Goal: Task Accomplishment & Management: Complete application form

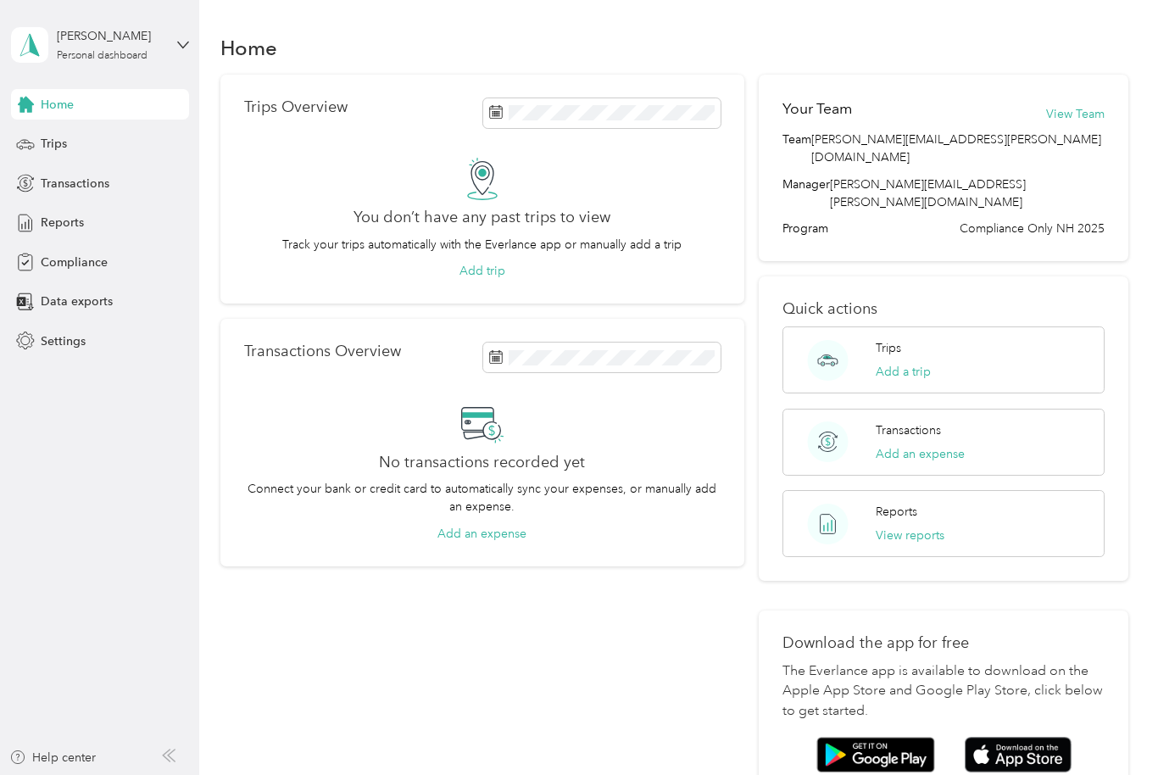
click at [123, 264] on div "Compliance" at bounding box center [100, 262] width 178 height 31
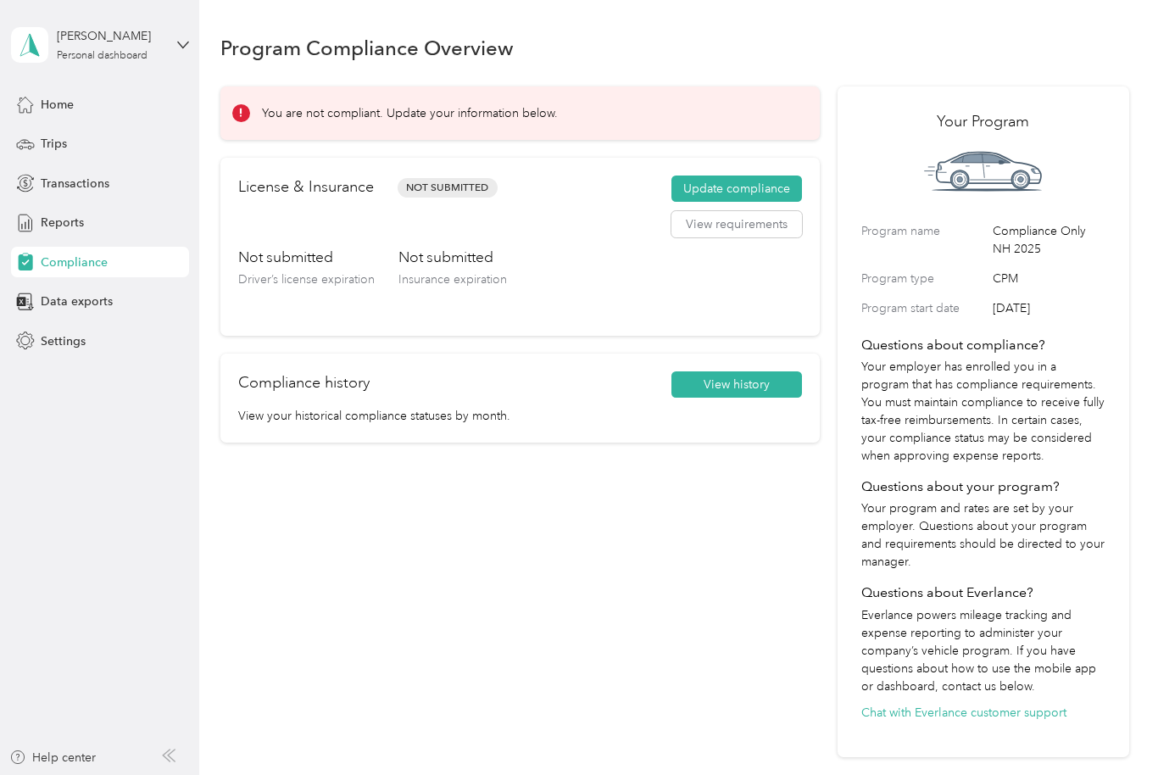
click at [773, 188] on button "Update compliance" at bounding box center [736, 188] width 131 height 27
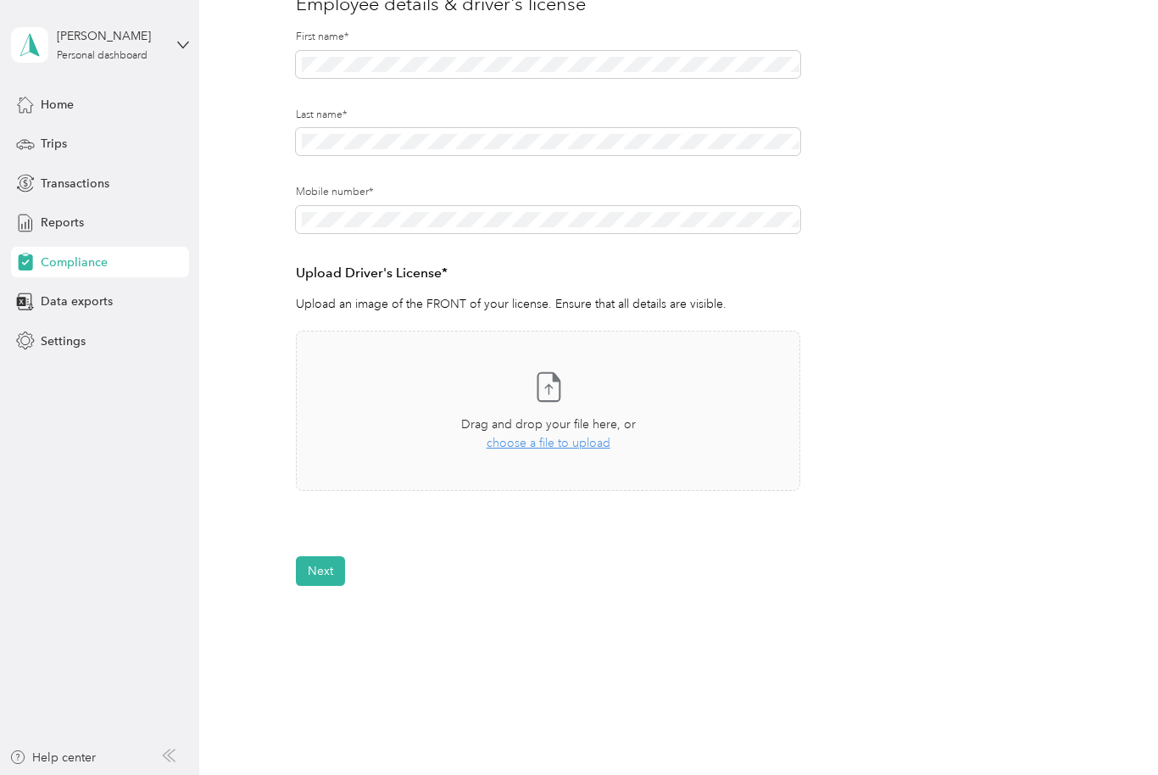
scroll to position [228, 0]
click at [552, 444] on span "choose a file to upload" at bounding box center [548, 443] width 124 height 14
click at [375, 539] on span "Uploaded on [DATE]" at bounding box center [382, 546] width 94 height 15
click at [313, 543] on icon at bounding box center [312, 541] width 18 height 16
click at [759, 543] on button "View" at bounding box center [755, 541] width 26 height 12
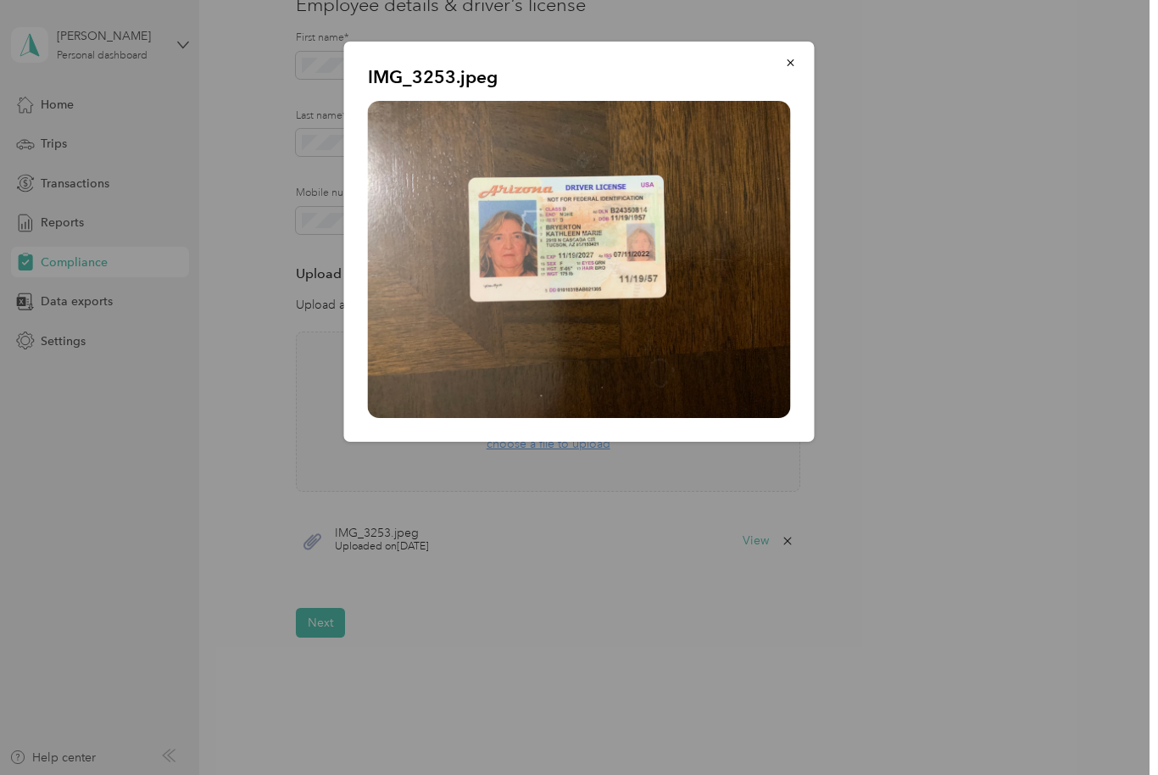
click at [793, 69] on button "button" at bounding box center [791, 62] width 36 height 30
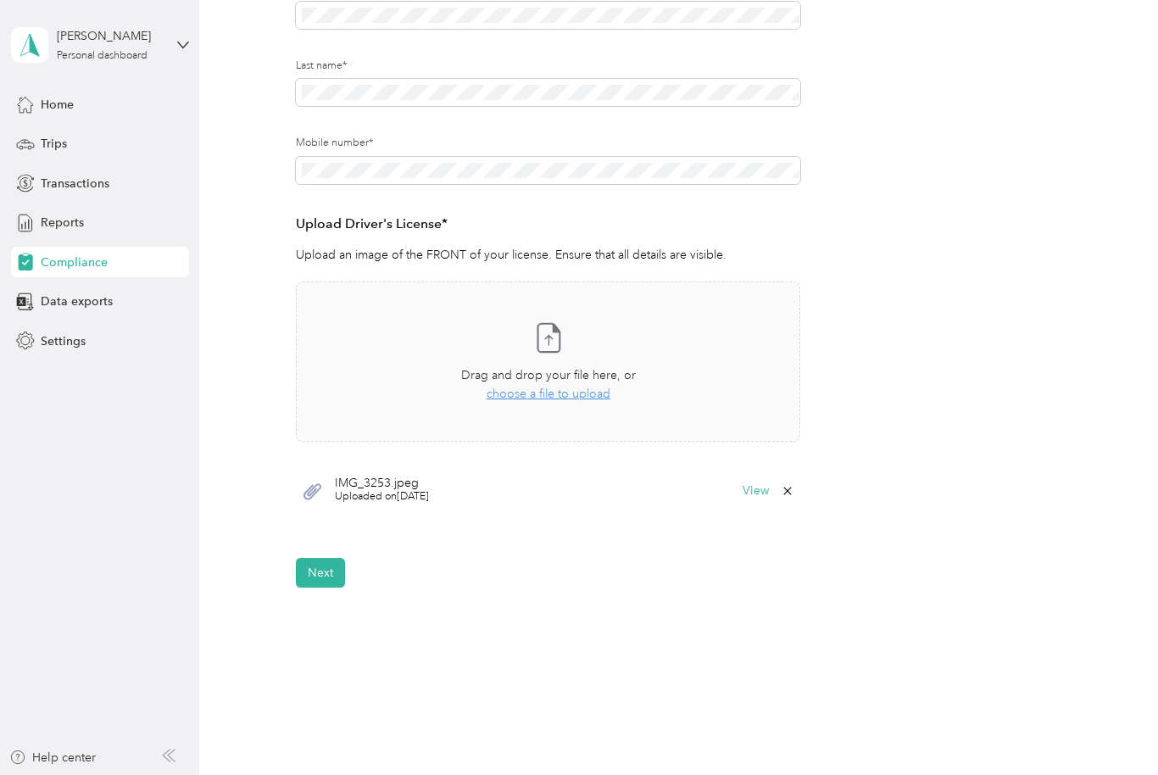
click at [325, 571] on button "Next" at bounding box center [320, 573] width 49 height 30
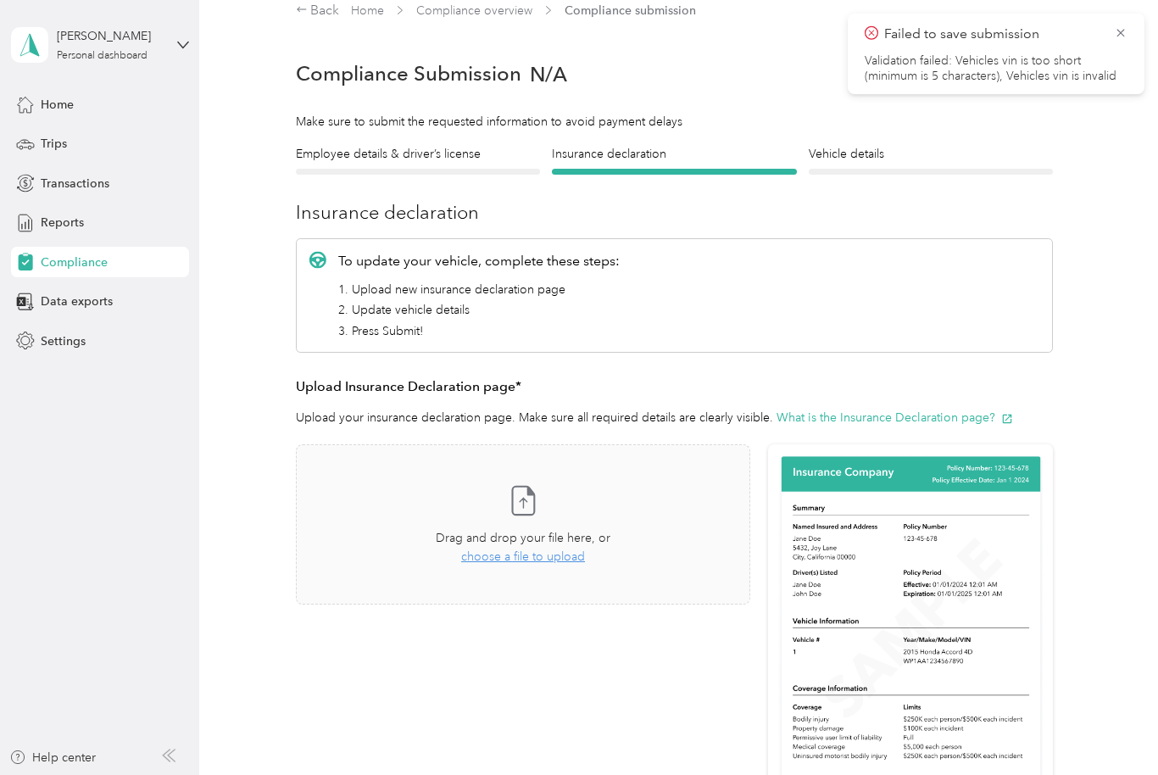
scroll to position [20, 0]
click at [547, 561] on span "choose a file to upload" at bounding box center [523, 556] width 124 height 14
click at [719, 647] on button "View" at bounding box center [705, 653] width 26 height 12
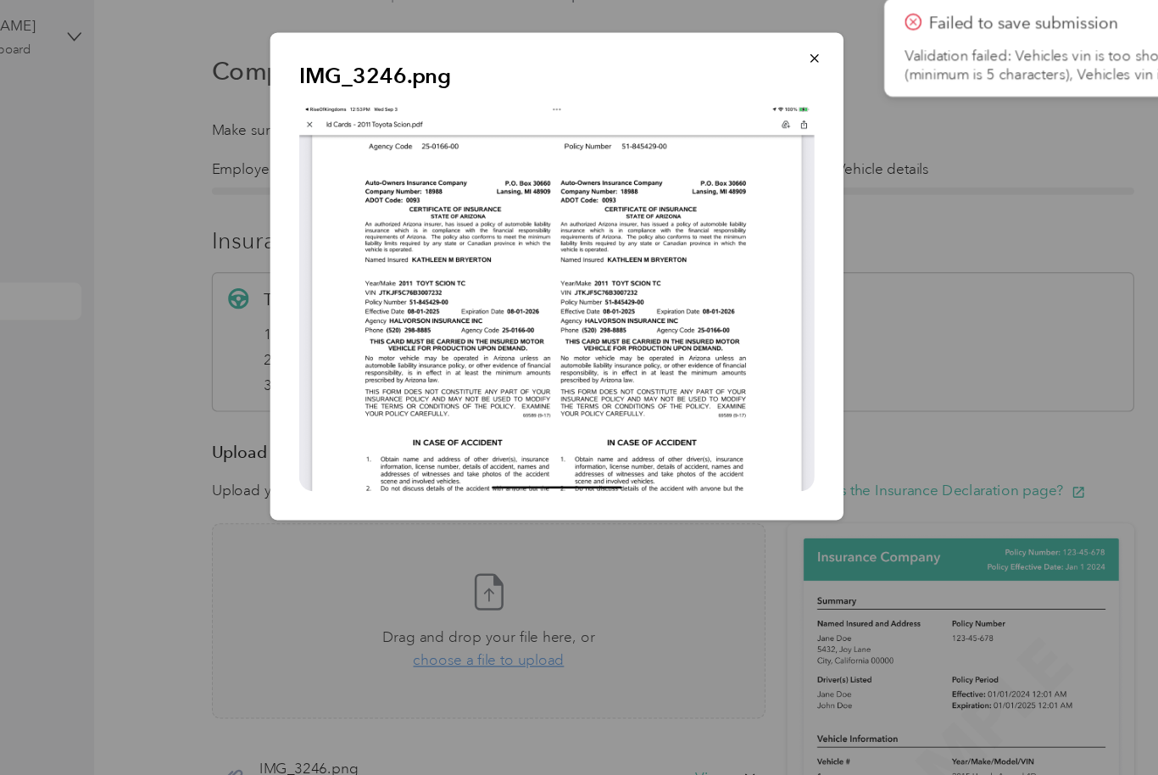
scroll to position [0, 0]
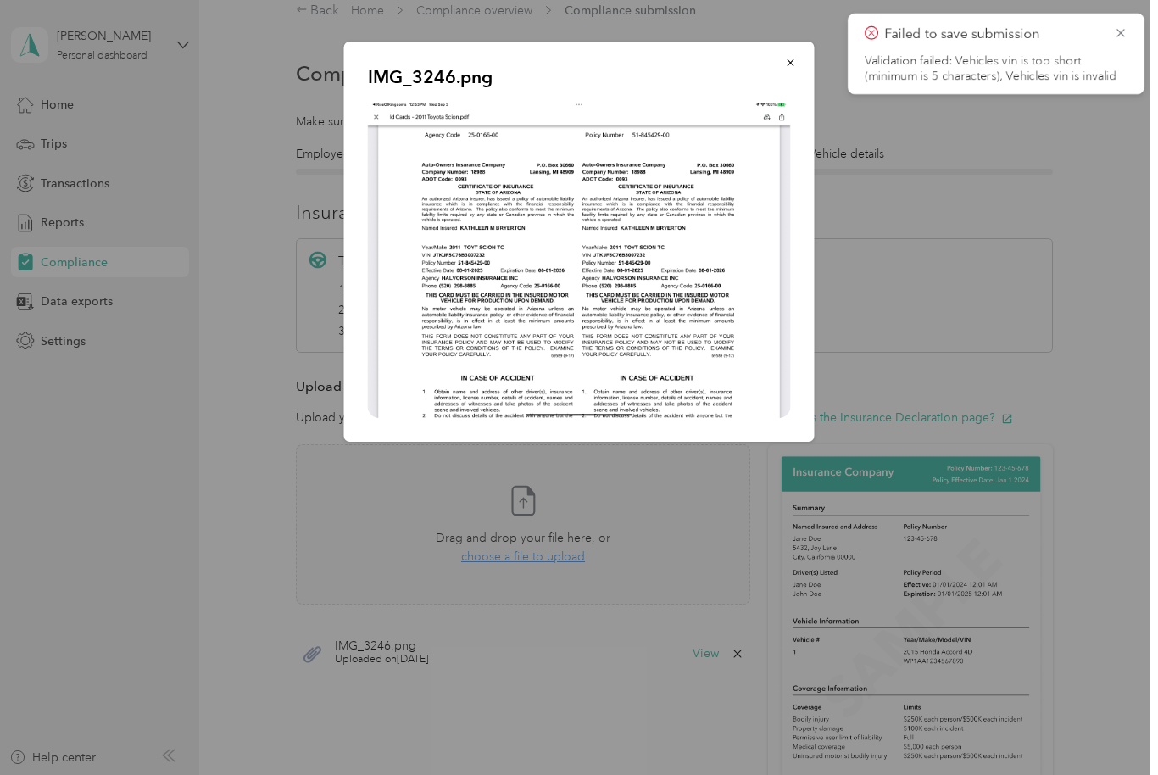
click at [789, 61] on icon "button" at bounding box center [789, 62] width 7 height 7
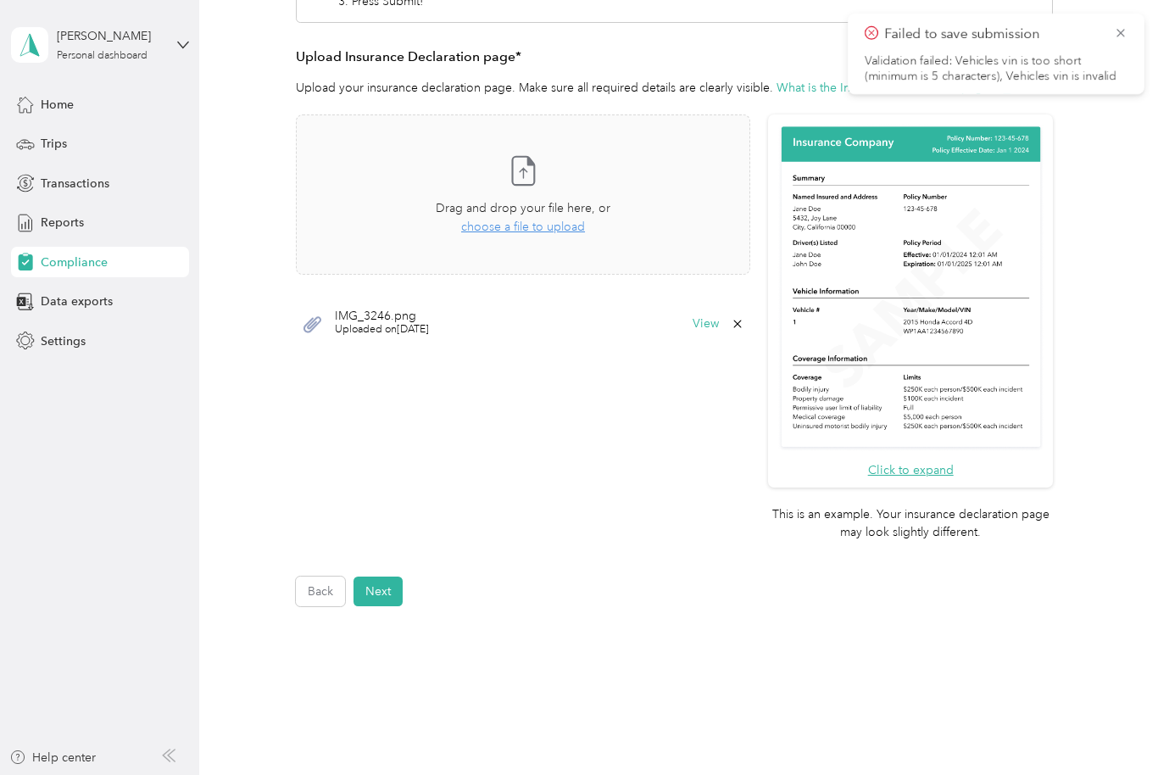
scroll to position [348, 0]
click at [388, 578] on button "Next" at bounding box center [377, 593] width 49 height 30
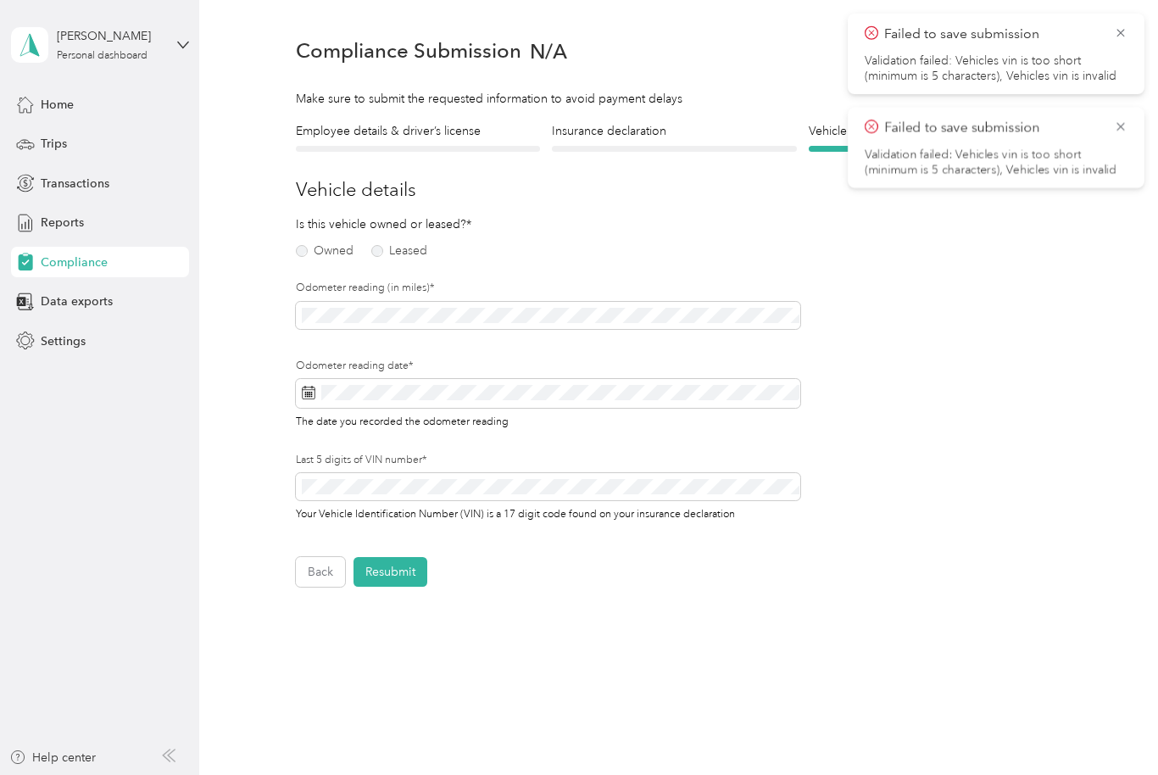
scroll to position [1, 0]
click at [297, 250] on label "Owned" at bounding box center [325, 251] width 58 height 12
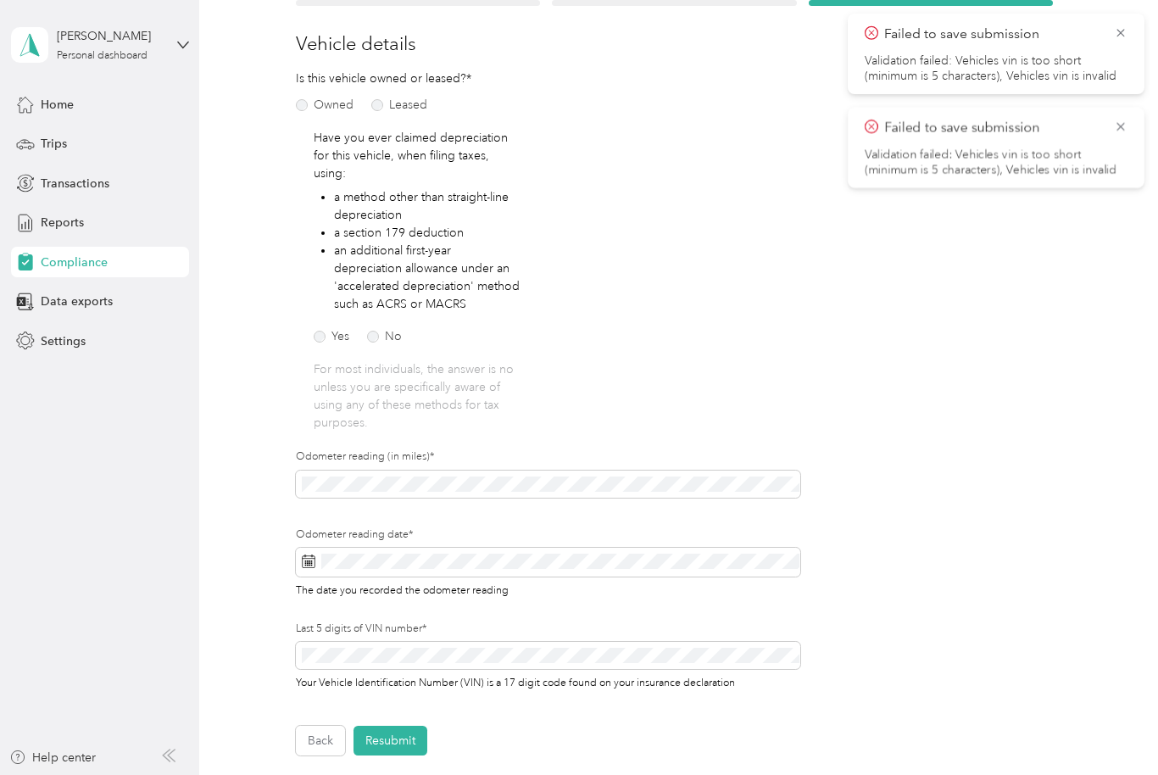
scroll to position [189, 0]
click at [375, 330] on label "No" at bounding box center [384, 336] width 35 height 12
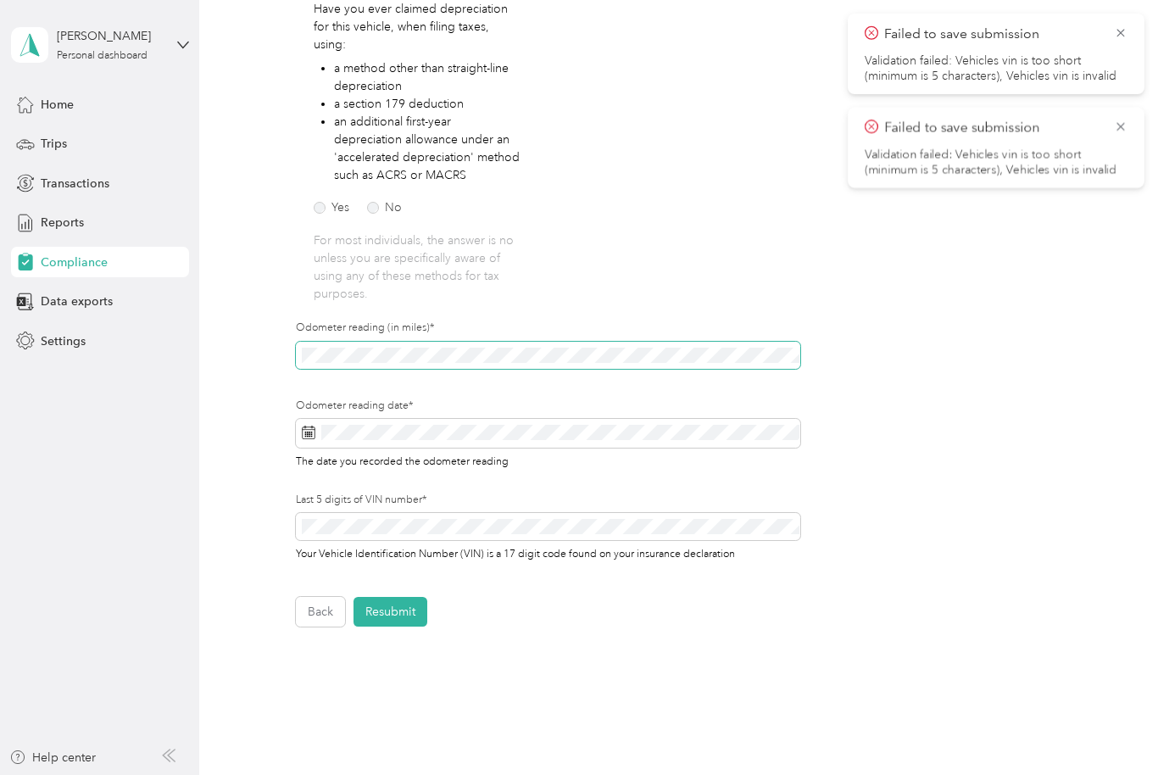
scroll to position [0, 0]
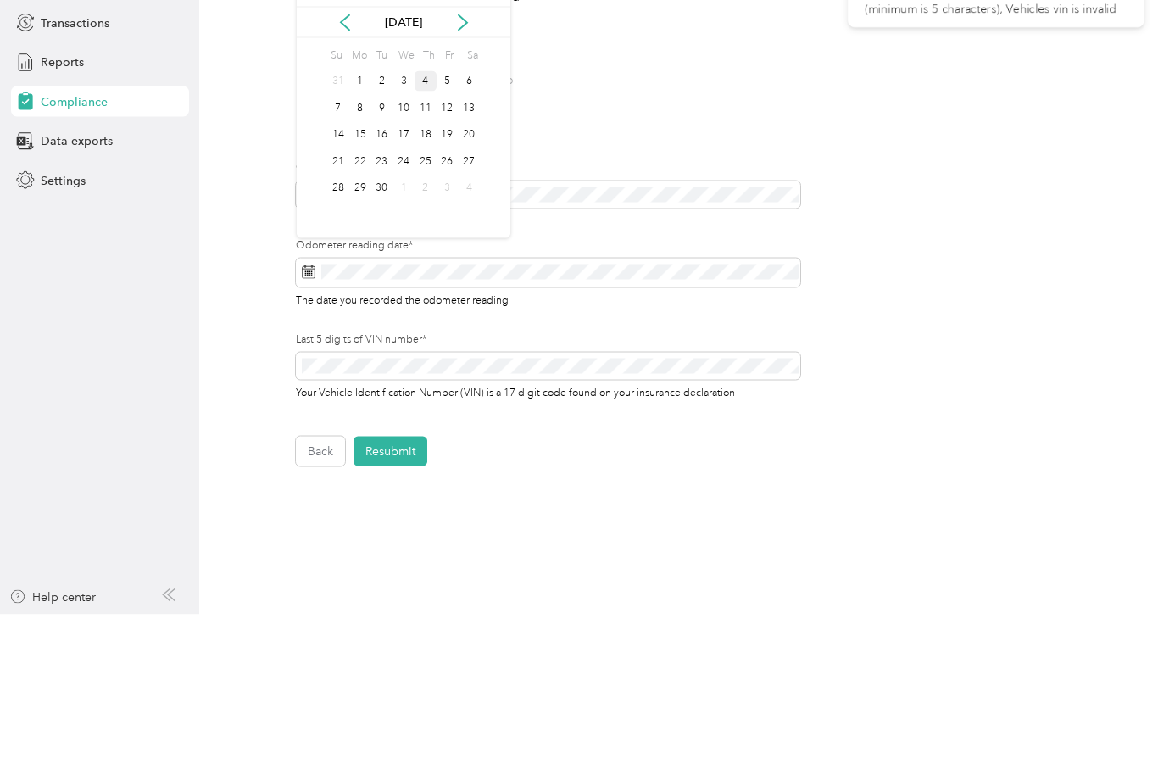
click at [426, 231] on div "4" at bounding box center [425, 241] width 22 height 21
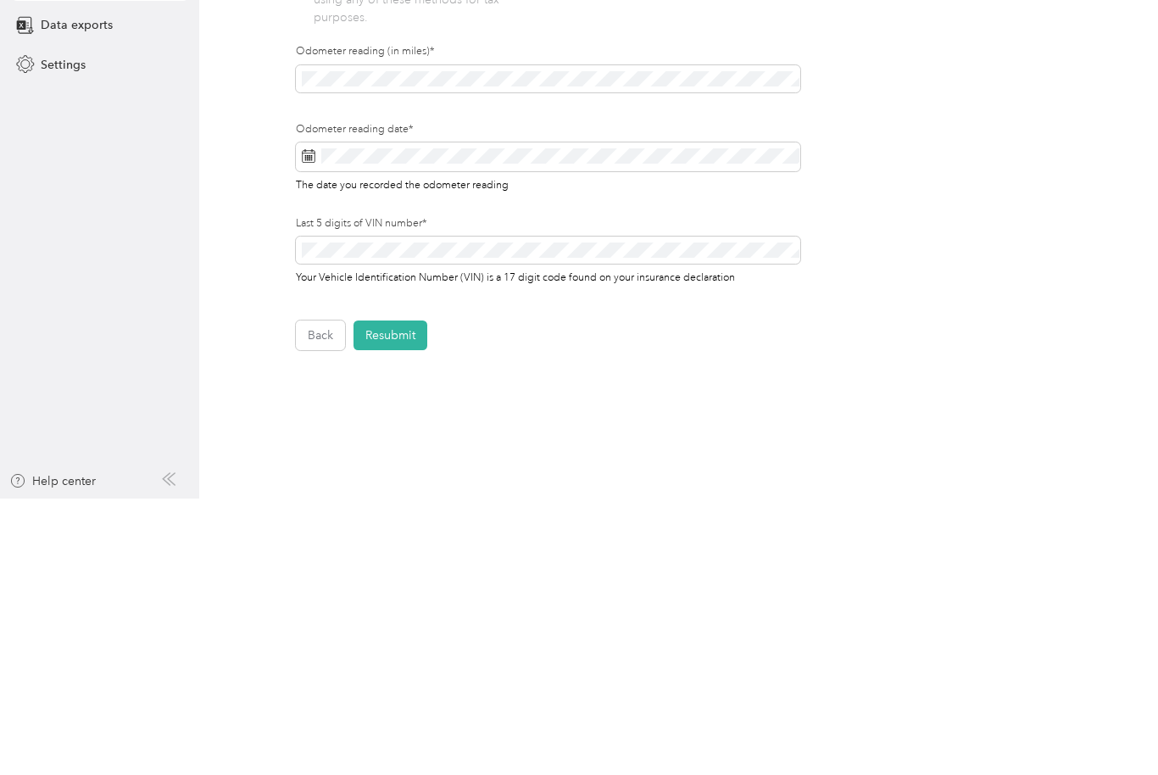
click at [398, 597] on button "Resubmit" at bounding box center [390, 612] width 74 height 30
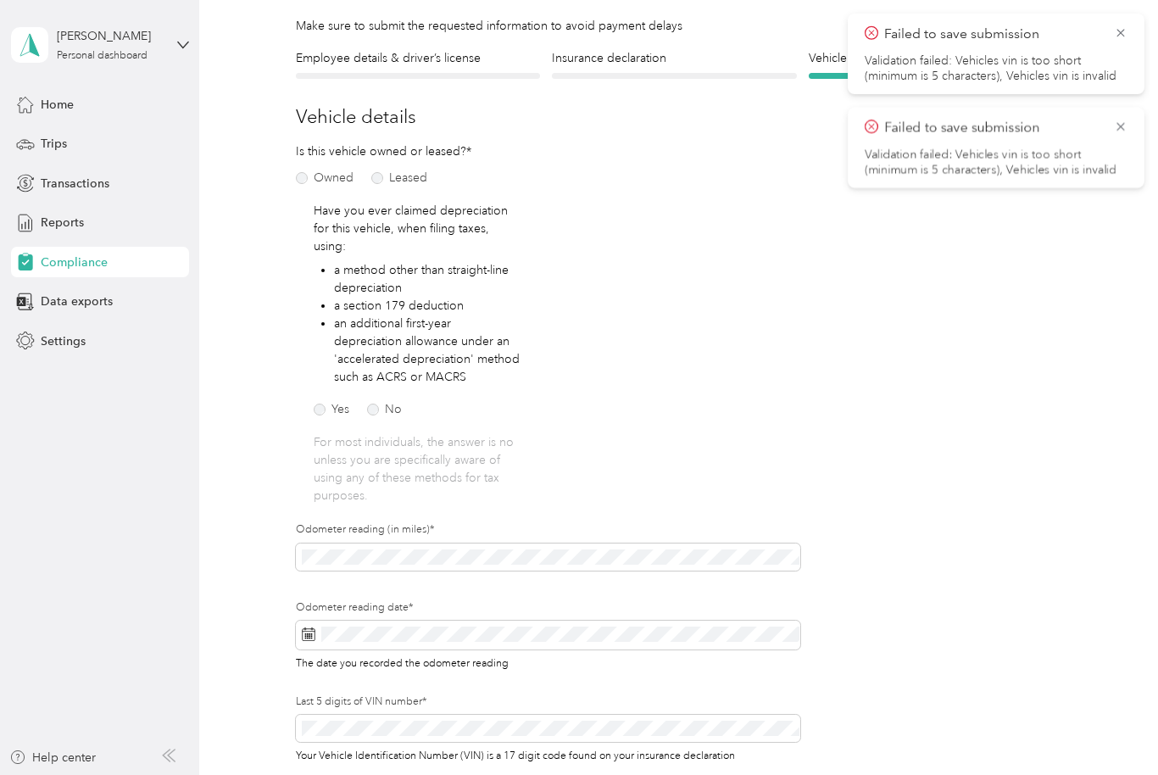
scroll to position [1, 0]
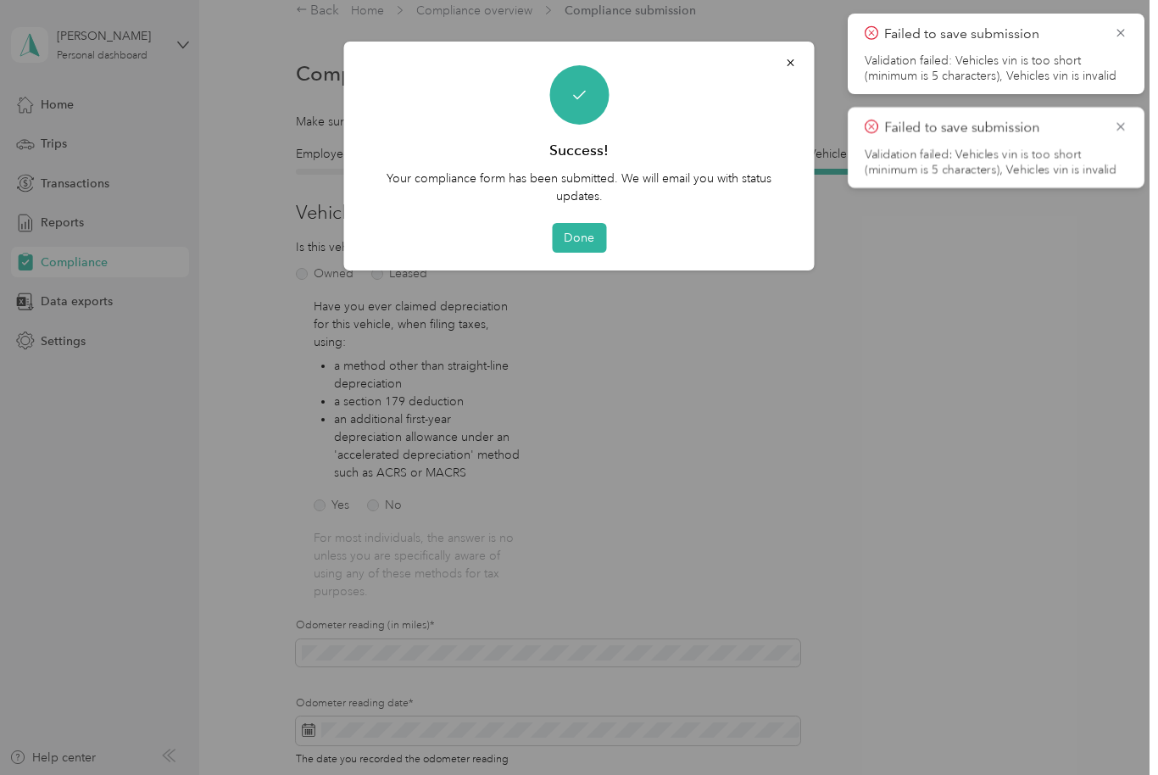
click at [592, 230] on button "Done" at bounding box center [579, 238] width 54 height 30
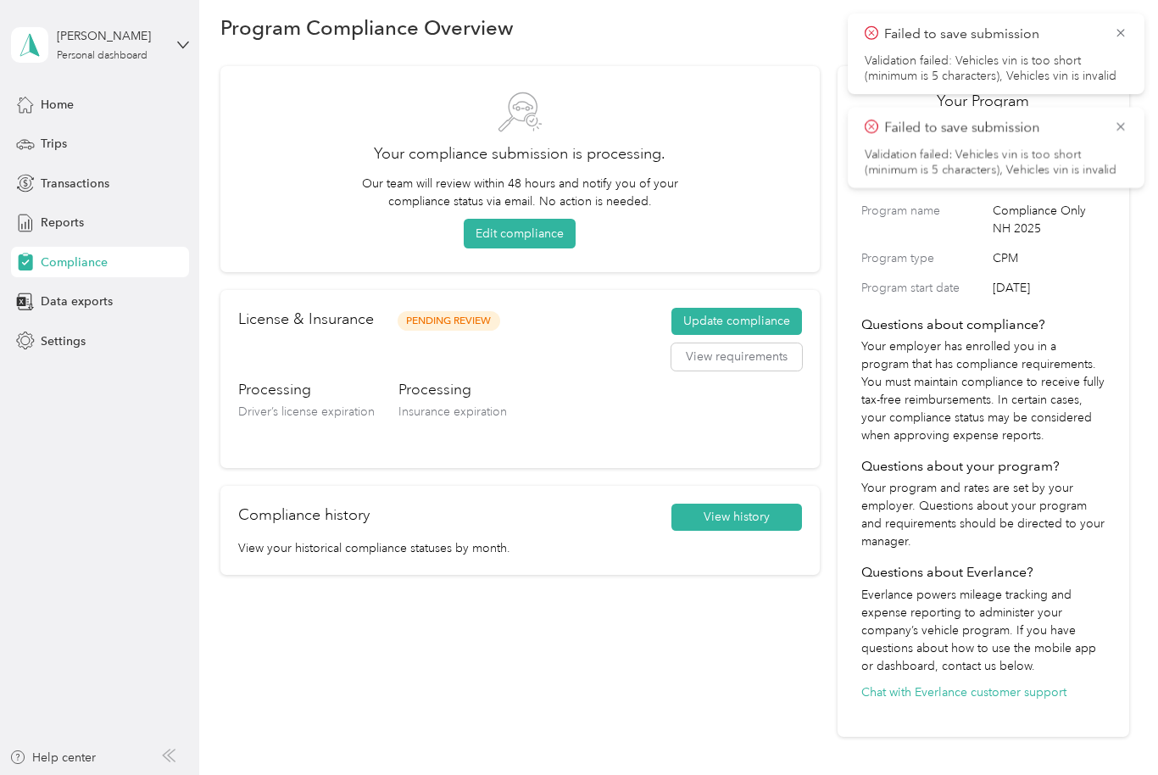
click at [82, 308] on span "Data exports" at bounding box center [77, 301] width 72 height 18
